Goal: Find specific page/section: Find specific page/section

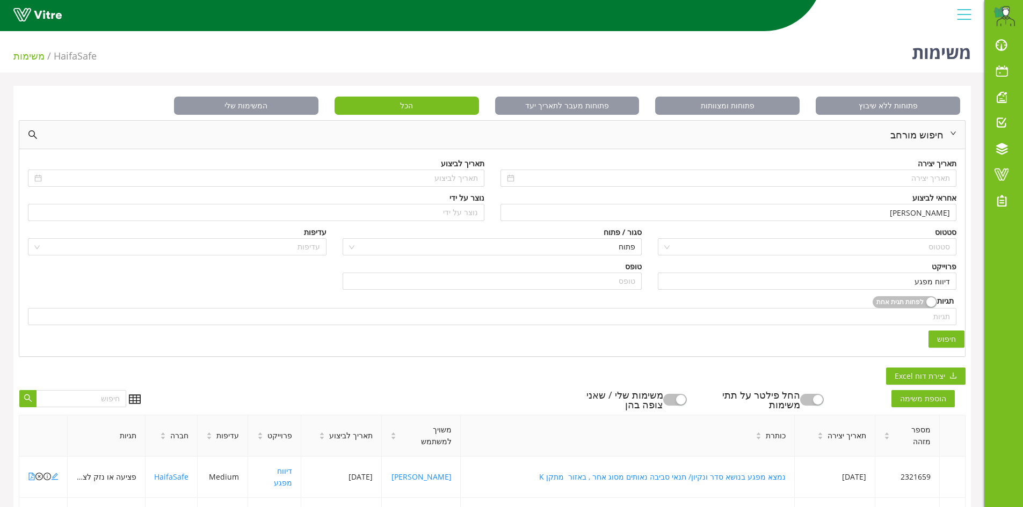
scroll to position [215, 0]
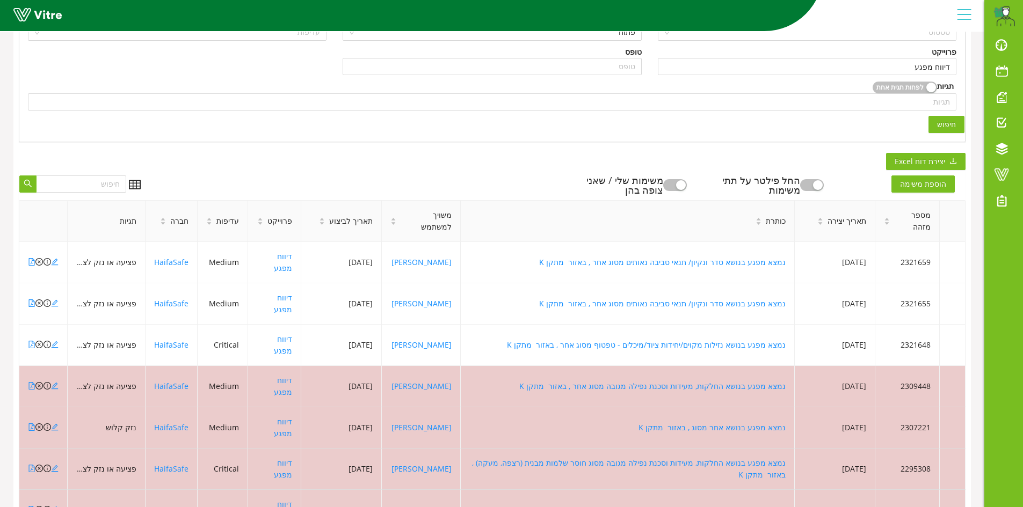
click at [844, 163] on div "פתוחות ללא שיבוץ פתוחות ומצוותות פתוחות מעבר לתאריך יעד הכל המשימות שלי חיפוש מ…" at bounding box center [491, 288] width 957 height 835
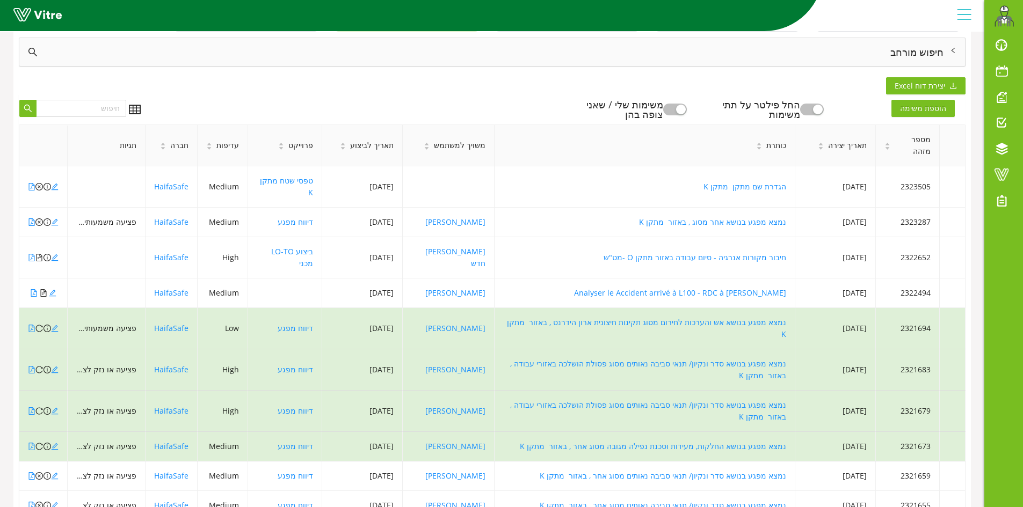
scroll to position [84, 0]
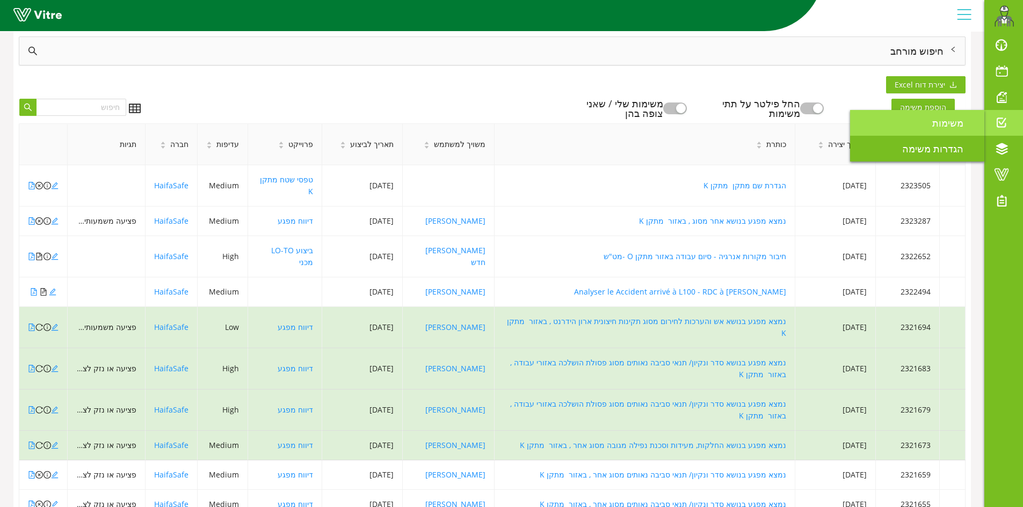
click at [935, 127] on span "משימות" at bounding box center [954, 122] width 44 height 13
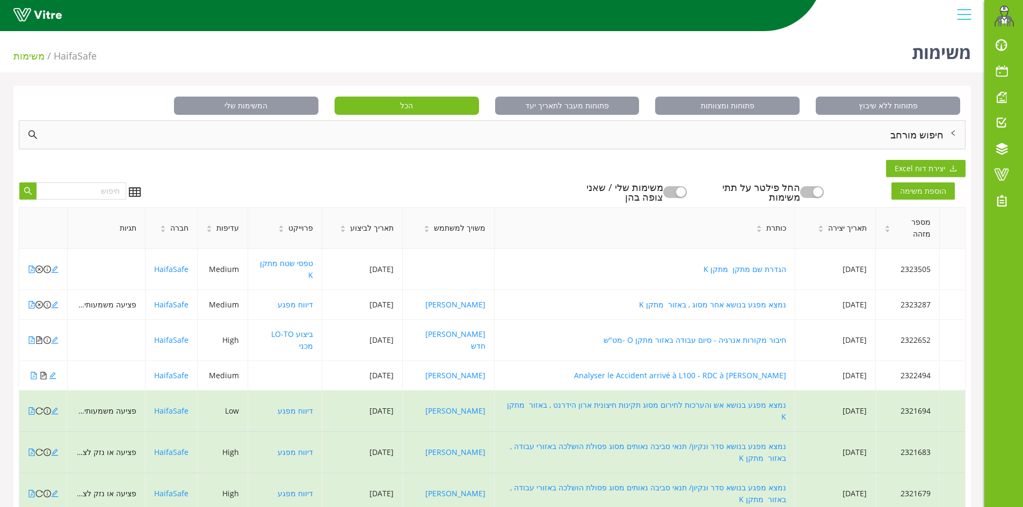
click at [936, 136] on div "חיפוש מורחב" at bounding box center [491, 135] width 945 height 28
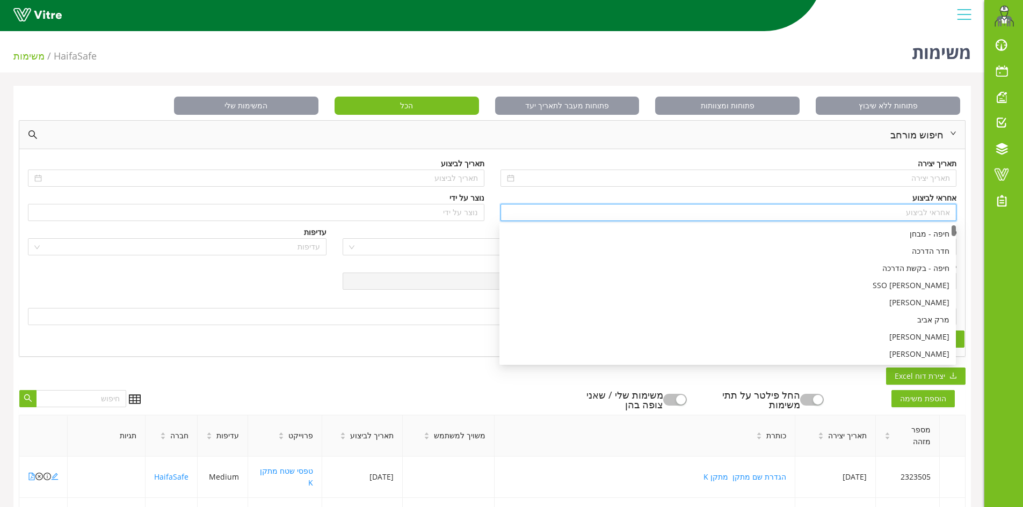
click at [930, 210] on input "search" at bounding box center [728, 213] width 443 height 16
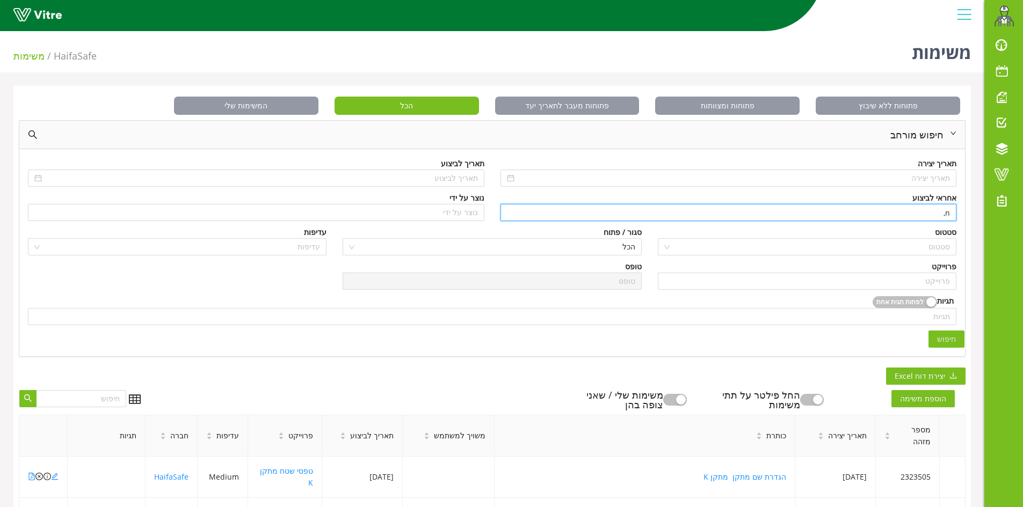
type input "n"
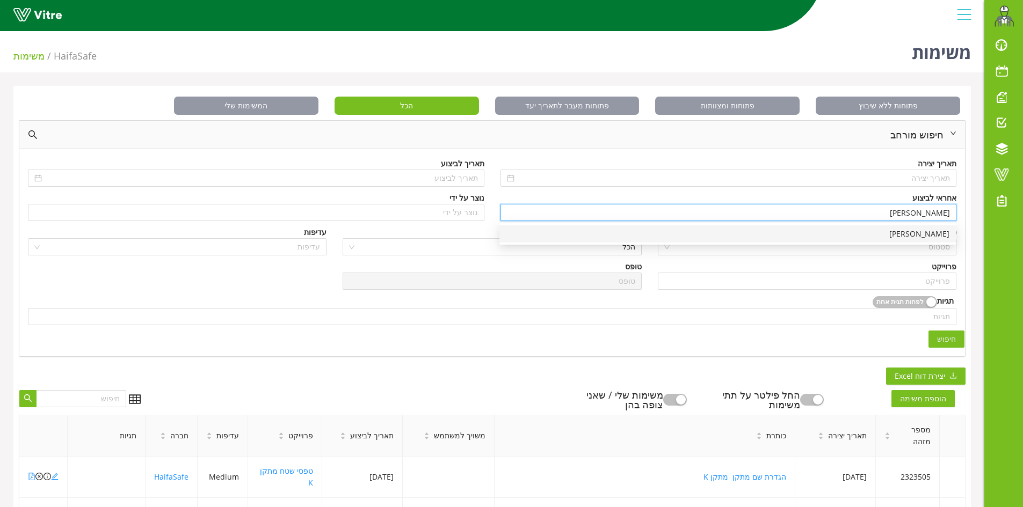
click at [931, 237] on div "[PERSON_NAME]" at bounding box center [727, 234] width 443 height 12
type input "[PERSON_NAME]"
click at [949, 286] on input "search" at bounding box center [807, 281] width 286 height 16
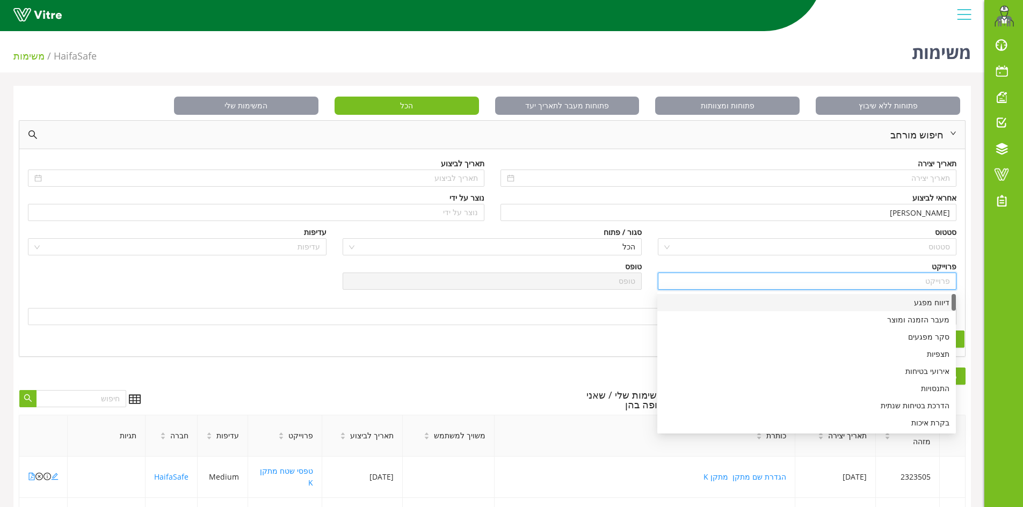
click at [939, 296] on div "דיווח מפגע" at bounding box center [806, 302] width 298 height 17
type input "דיווח מפגע"
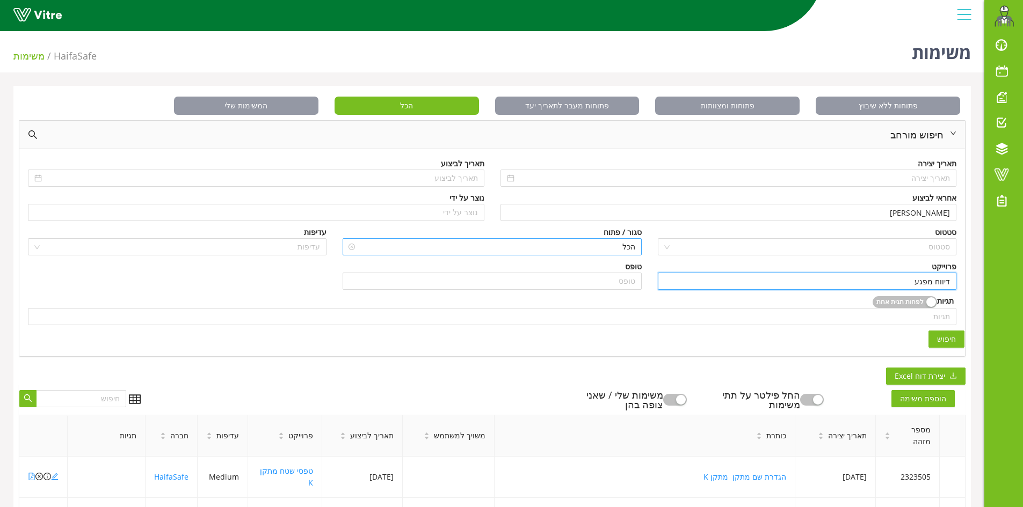
click at [628, 251] on span "הכל" at bounding box center [492, 247] width 286 height 16
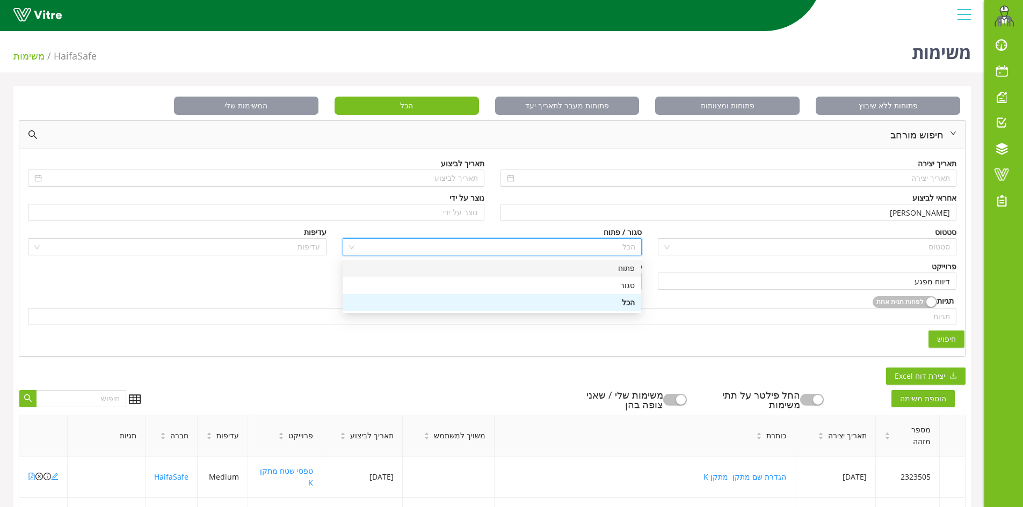
click at [627, 267] on div "פתוח" at bounding box center [492, 269] width 286 height 12
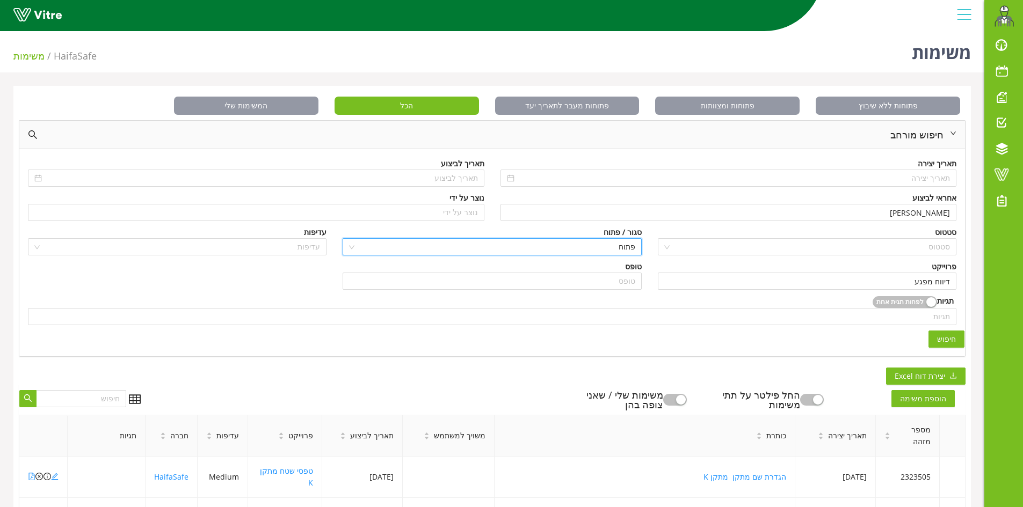
click at [951, 344] on span "חיפוש" at bounding box center [946, 339] width 19 height 12
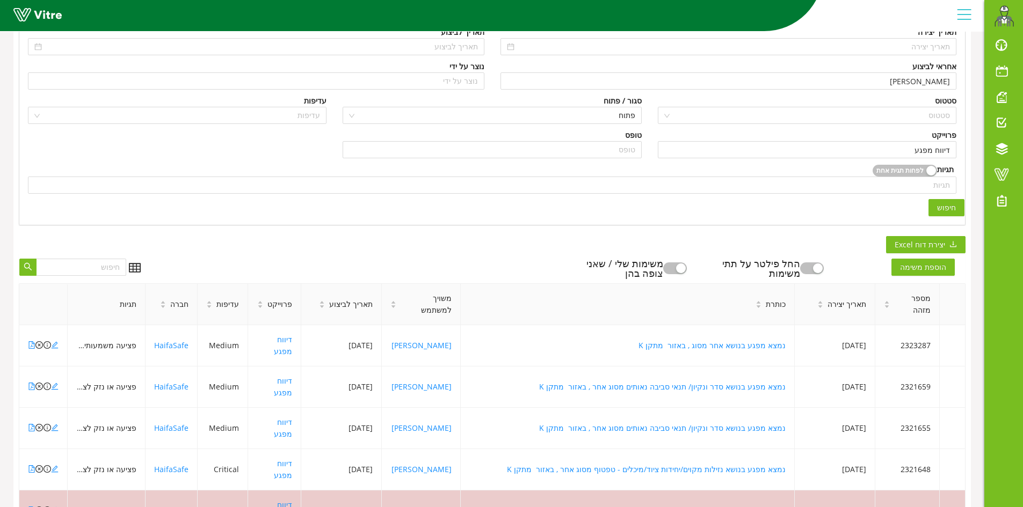
scroll to position [161, 0]
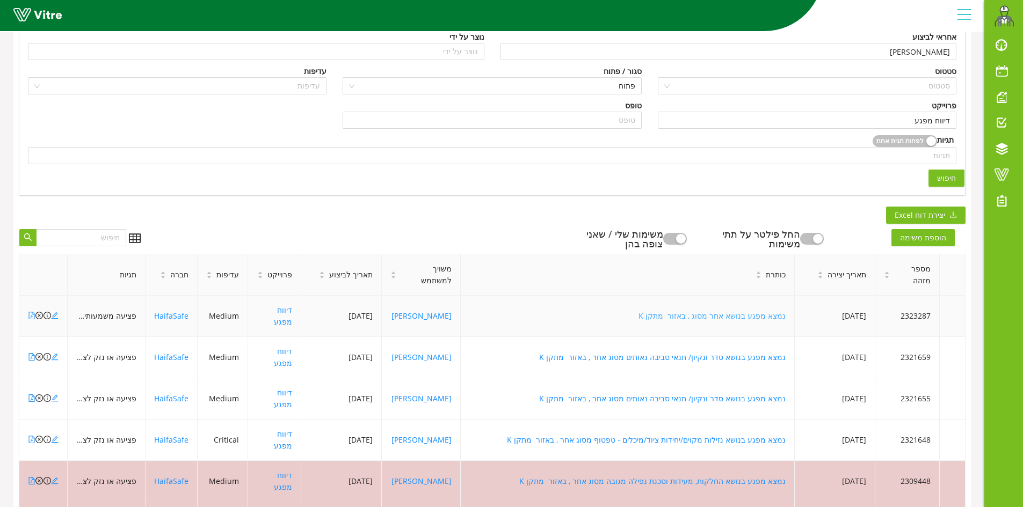
click at [745, 311] on link "נמצא מפגע בנושא אחר מסוג , באזור מתקן K" at bounding box center [711, 316] width 147 height 10
click at [33, 436] on icon "file-pdf" at bounding box center [32, 440] width 6 height 8
